Goal: Check status: Check status

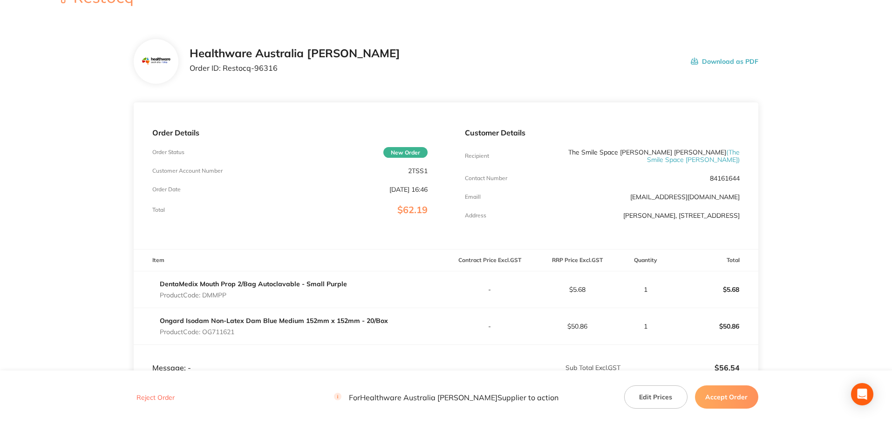
scroll to position [47, 0]
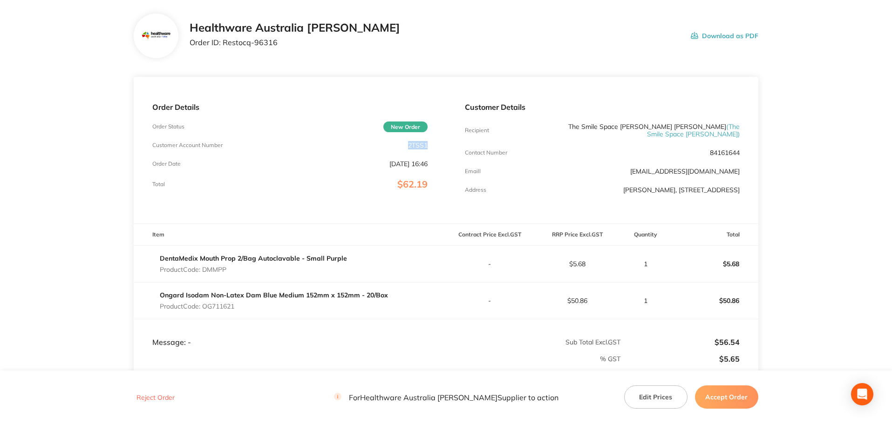
drag, startPoint x: 428, startPoint y: 143, endPoint x: 409, endPoint y: 143, distance: 19.6
click at [409, 143] on div "Order Details Order Status New Order Customer Account Number 2TSS1 Order Date […" at bounding box center [290, 150] width 312 height 147
drag, startPoint x: 409, startPoint y: 144, endPoint x: 363, endPoint y: 153, distance: 46.5
click at [372, 150] on div "Order Details Order Status New Order Customer Account Number 2TSS1 Order Date […" at bounding box center [290, 150] width 312 height 147
drag, startPoint x: 613, startPoint y: 126, endPoint x: 561, endPoint y: 128, distance: 51.3
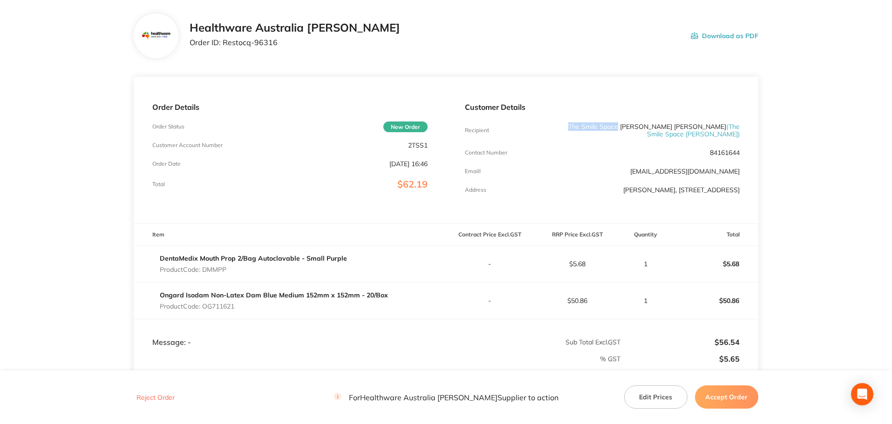
click at [561, 128] on div "Recipient The Smile Space [PERSON_NAME] [PERSON_NAME] ( The Smile Space [PERSON…" at bounding box center [602, 130] width 275 height 15
copy p "The Smile Space"
drag, startPoint x: 277, startPoint y: 42, endPoint x: 223, endPoint y: 42, distance: 53.5
click at [223, 42] on p "Order ID: Restocq- 96316" at bounding box center [294, 42] width 210 height 8
copy p "Restocq- 96316"
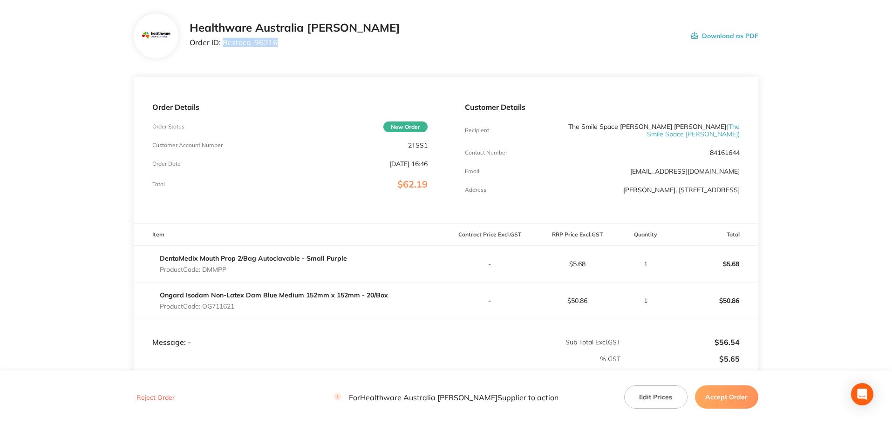
drag, startPoint x: 232, startPoint y: 264, endPoint x: 205, endPoint y: 262, distance: 26.6
click at [205, 266] on p "Product Code: DMMPP" at bounding box center [253, 269] width 187 height 7
copy p "DMMPP"
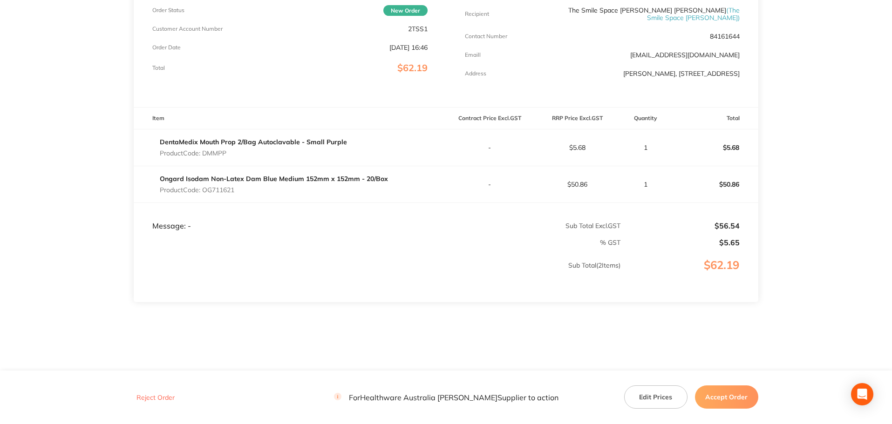
scroll to position [165, 0]
drag, startPoint x: 242, startPoint y: 183, endPoint x: 209, endPoint y: 187, distance: 33.7
click at [208, 187] on p "Product Code: OG711621" at bounding box center [274, 187] width 228 height 7
click at [213, 193] on td "Ongard Isodam Non-Latex Dam Blue Medium 152mm x 152mm - 20/Box Product Code: OG…" at bounding box center [290, 182] width 312 height 37
drag, startPoint x: 241, startPoint y: 186, endPoint x: 206, endPoint y: 185, distance: 34.9
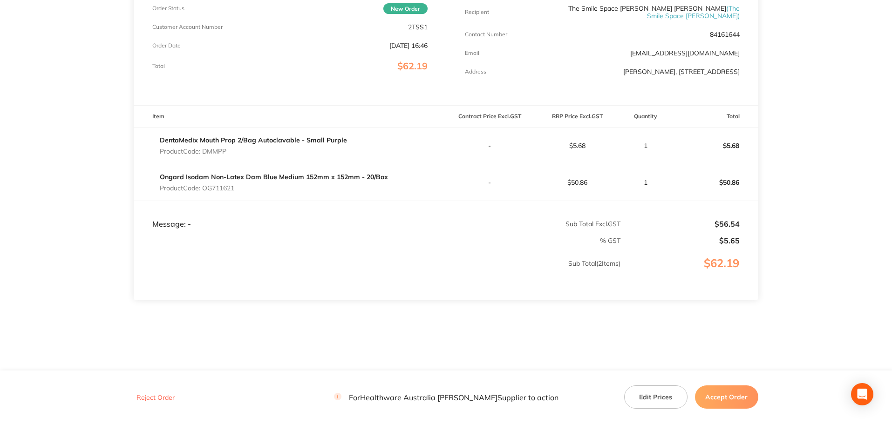
click at [206, 185] on p "Product Code: OG711621" at bounding box center [274, 187] width 228 height 7
copy p "OG711621"
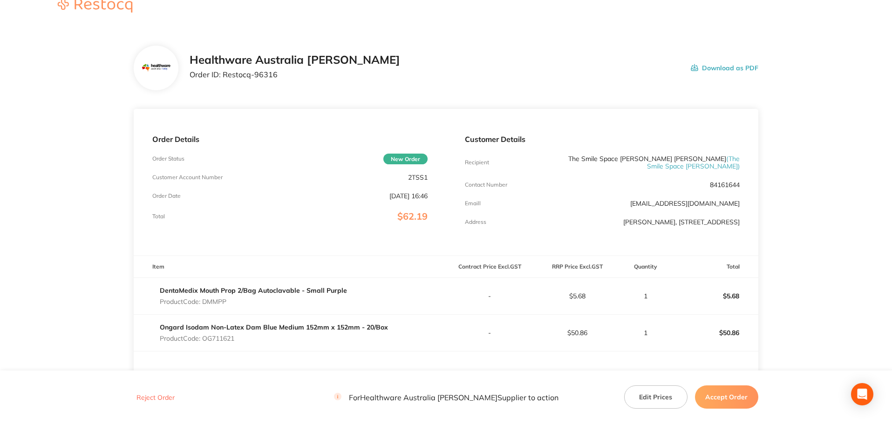
scroll to position [0, 0]
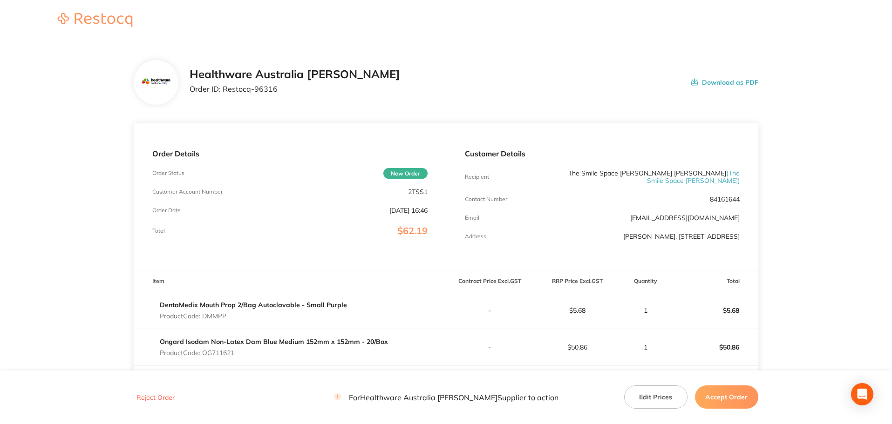
drag, startPoint x: 233, startPoint y: 308, endPoint x: 205, endPoint y: 312, distance: 27.7
click at [205, 312] on p "Product Code: DMMPP" at bounding box center [253, 315] width 187 height 7
copy p "DMMPP"
drag, startPoint x: 238, startPoint y: 350, endPoint x: 205, endPoint y: 349, distance: 33.1
click at [205, 349] on p "Product Code: OG711621" at bounding box center [274, 352] width 228 height 7
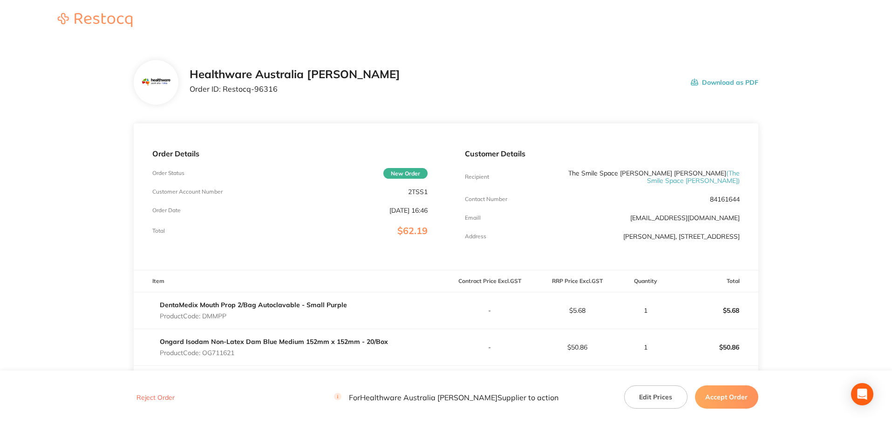
copy p "OG711621"
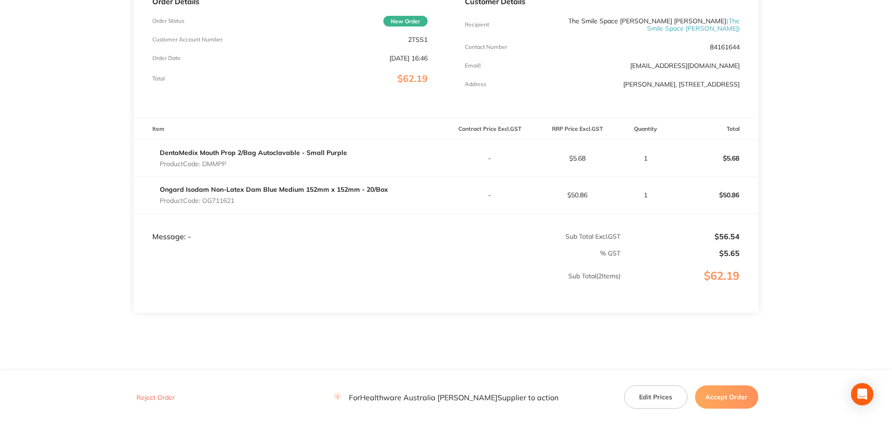
scroll to position [165, 0]
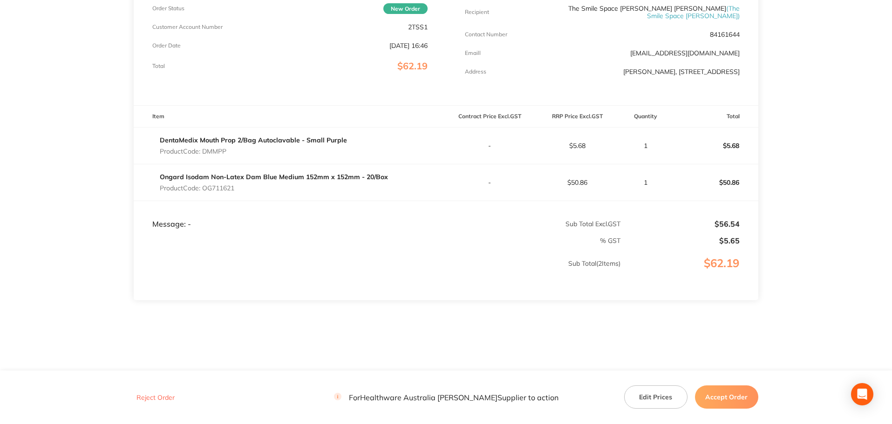
click at [302, 229] on td "% GST" at bounding box center [377, 237] width 487 height 16
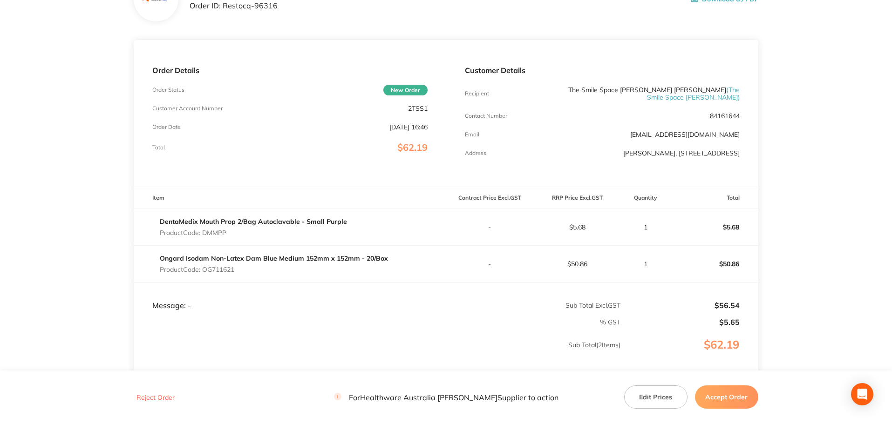
scroll to position [93, 0]
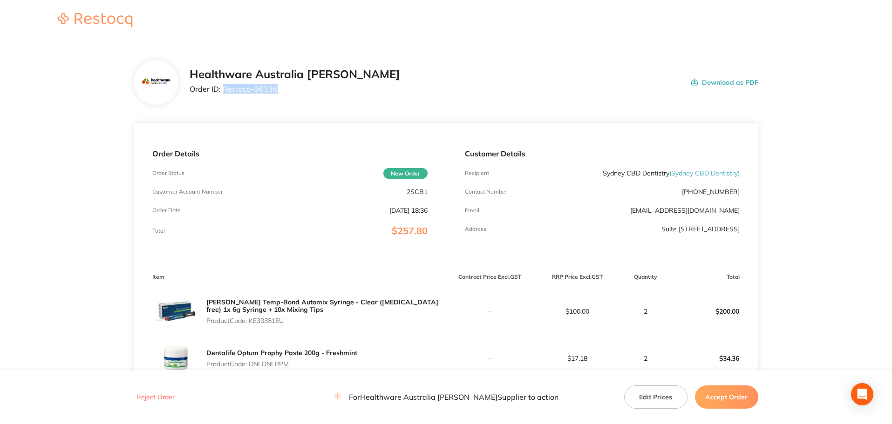
drag, startPoint x: 278, startPoint y: 88, endPoint x: 223, endPoint y: 89, distance: 54.5
click at [223, 89] on p "Order ID: Restocq- 96336" at bounding box center [294, 89] width 210 height 8
copy p "Restocq- 96336"
